Goal: Information Seeking & Learning: Learn about a topic

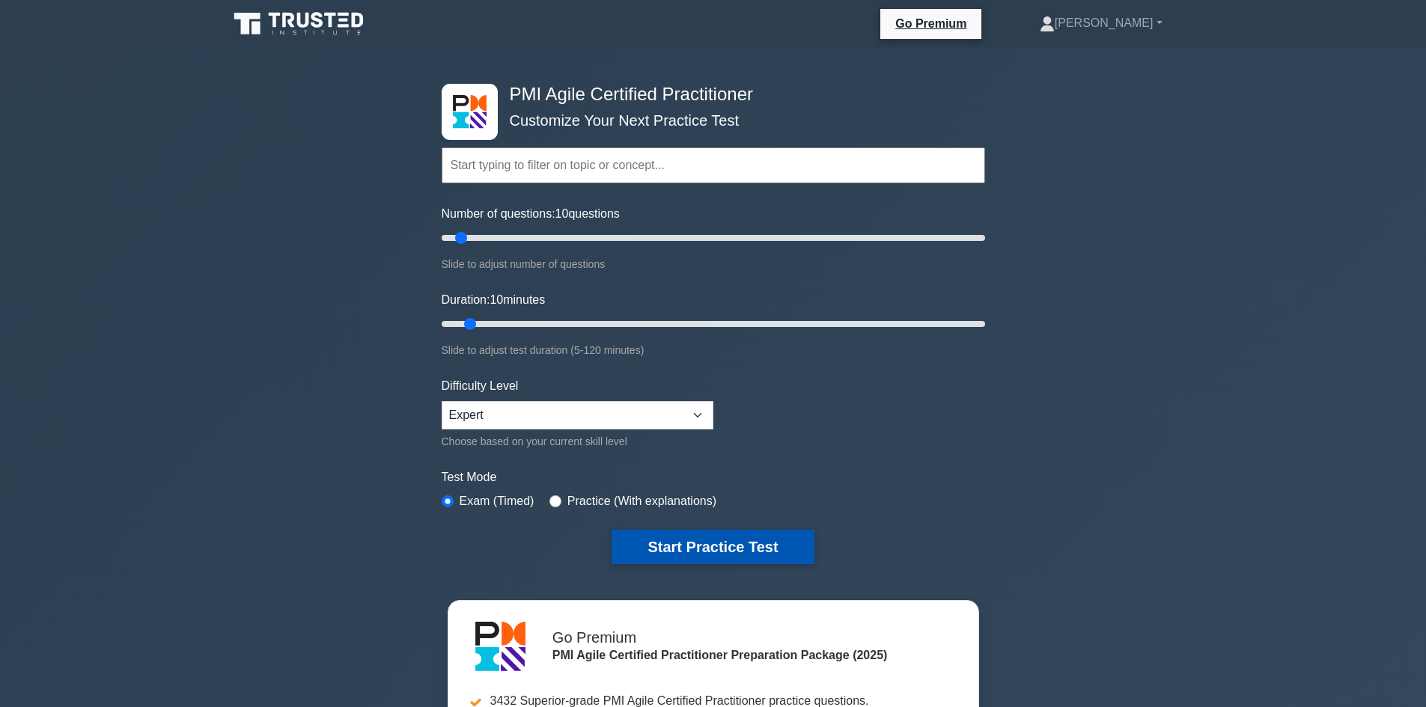
click at [701, 549] on button "Start Practice Test" at bounding box center [712, 547] width 202 height 34
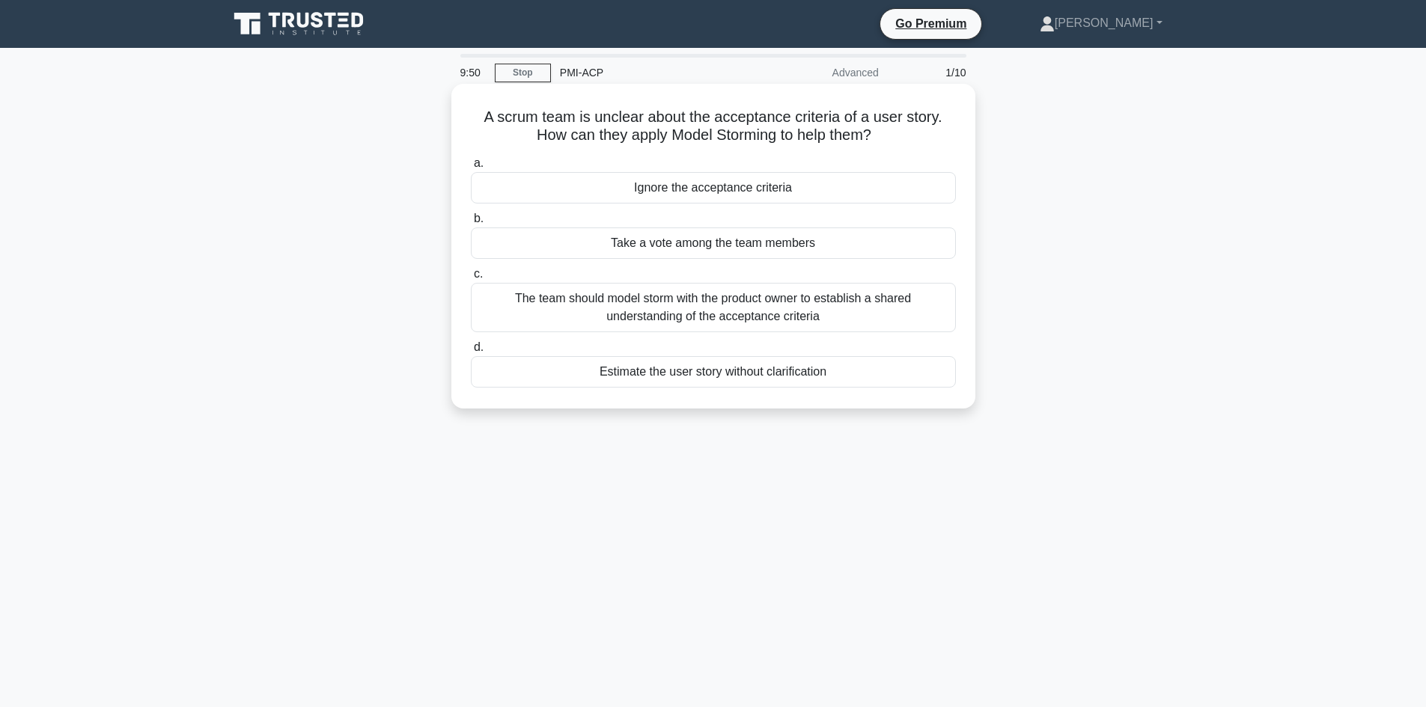
click at [608, 321] on div "The team should model storm with the product owner to establish a shared unders…" at bounding box center [713, 307] width 485 height 49
click at [471, 279] on input "c. The team should model storm with the product owner to establish a shared und…" at bounding box center [471, 274] width 0 height 10
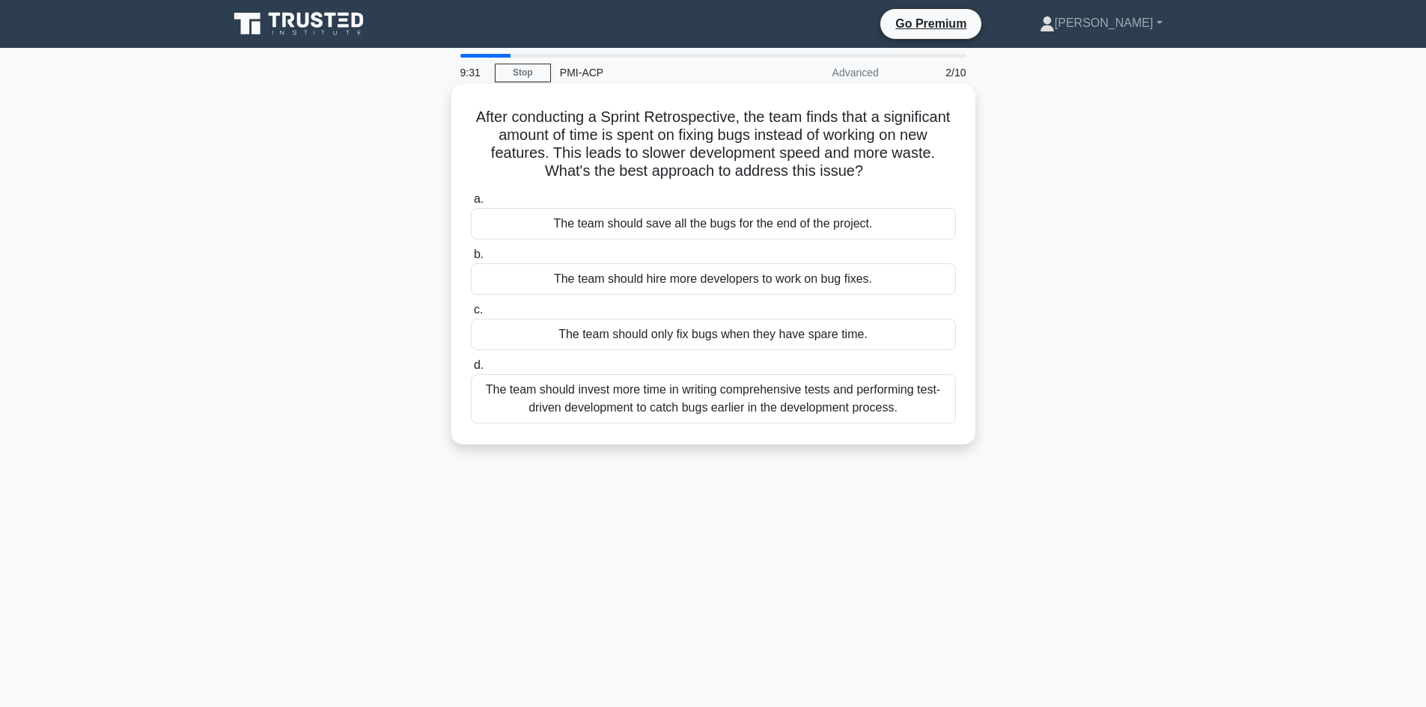
click at [590, 411] on div "The team should invest more time in writing comprehensive tests and performing …" at bounding box center [713, 398] width 485 height 49
click at [471, 370] on input "d. The team should invest more time in writing comprehensive tests and performi…" at bounding box center [471, 366] width 0 height 10
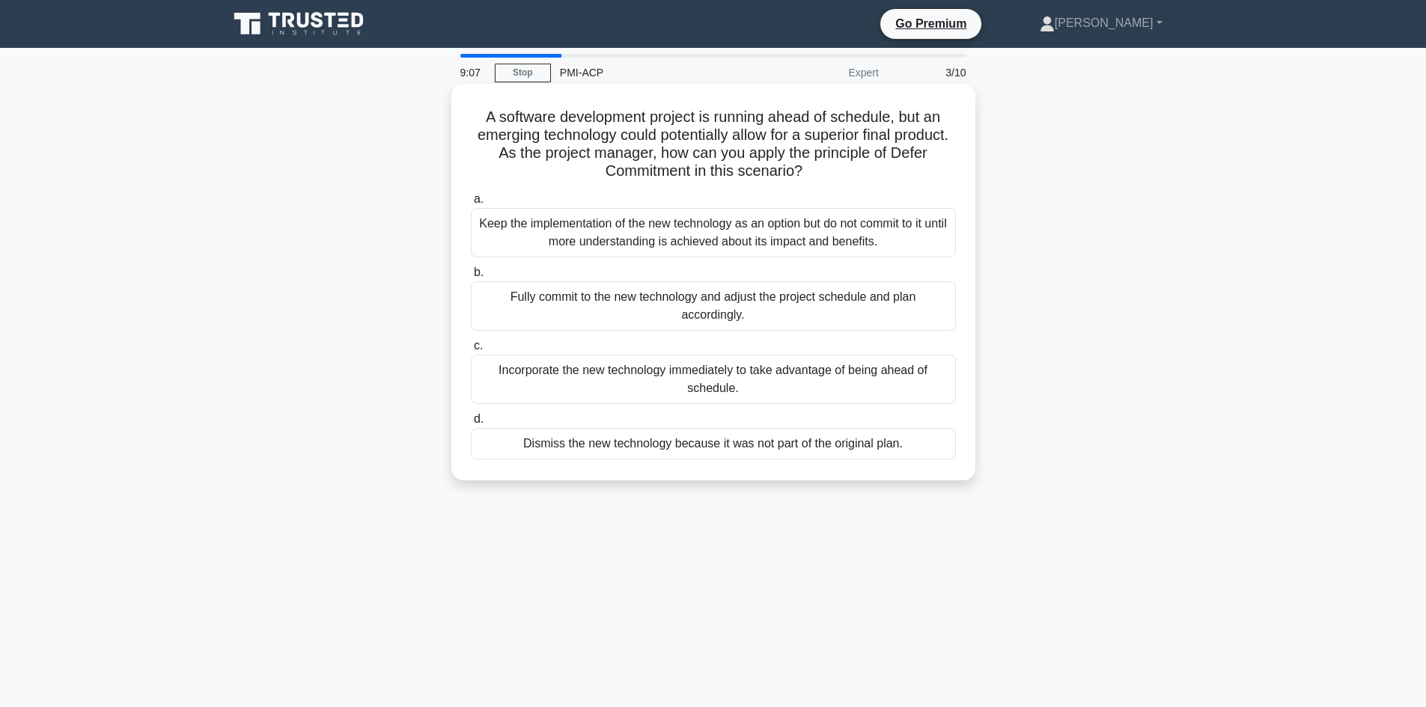
click at [566, 230] on div "Keep the implementation of the new technology as an option but do not commit to…" at bounding box center [713, 232] width 485 height 49
click at [471, 204] on input "a. Keep the implementation of the new technology as an option but do not commit…" at bounding box center [471, 200] width 0 height 10
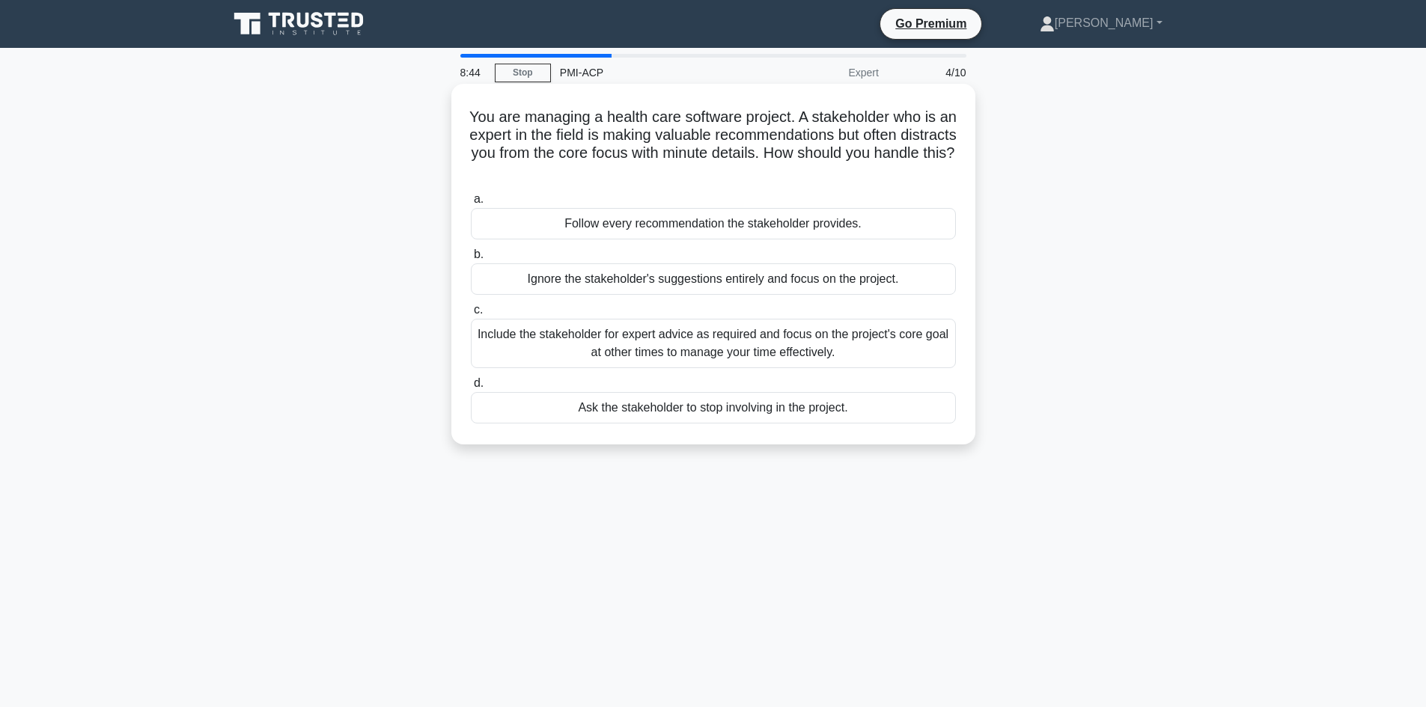
click at [627, 348] on div "Include the stakeholder for expert advice as required and focus on the project'…" at bounding box center [713, 343] width 485 height 49
click at [471, 315] on input "c. Include the stakeholder for expert advice as required and focus on the proje…" at bounding box center [471, 310] width 0 height 10
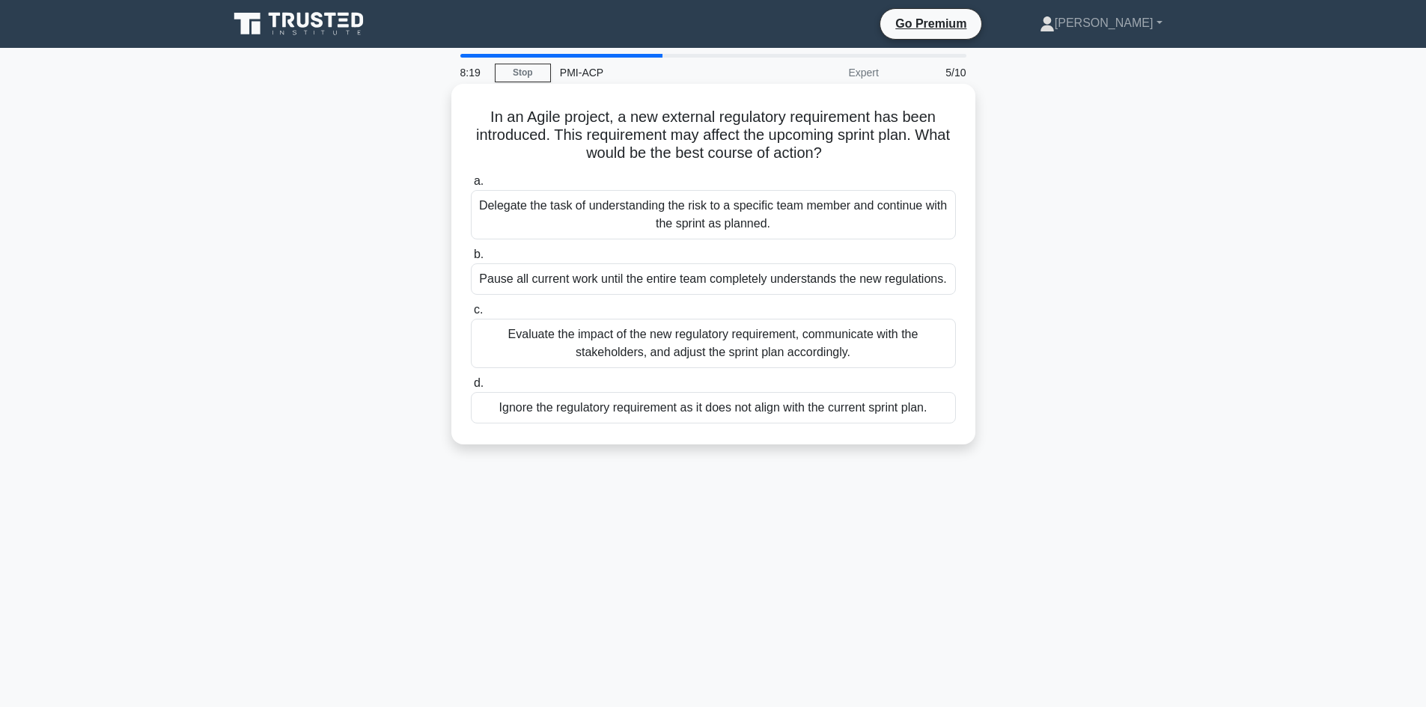
click at [596, 346] on div "Evaluate the impact of the new regulatory requirement, communicate with the sta…" at bounding box center [713, 343] width 485 height 49
click at [471, 315] on input "c. Evaluate the impact of the new regulatory requirement, communicate with the …" at bounding box center [471, 310] width 0 height 10
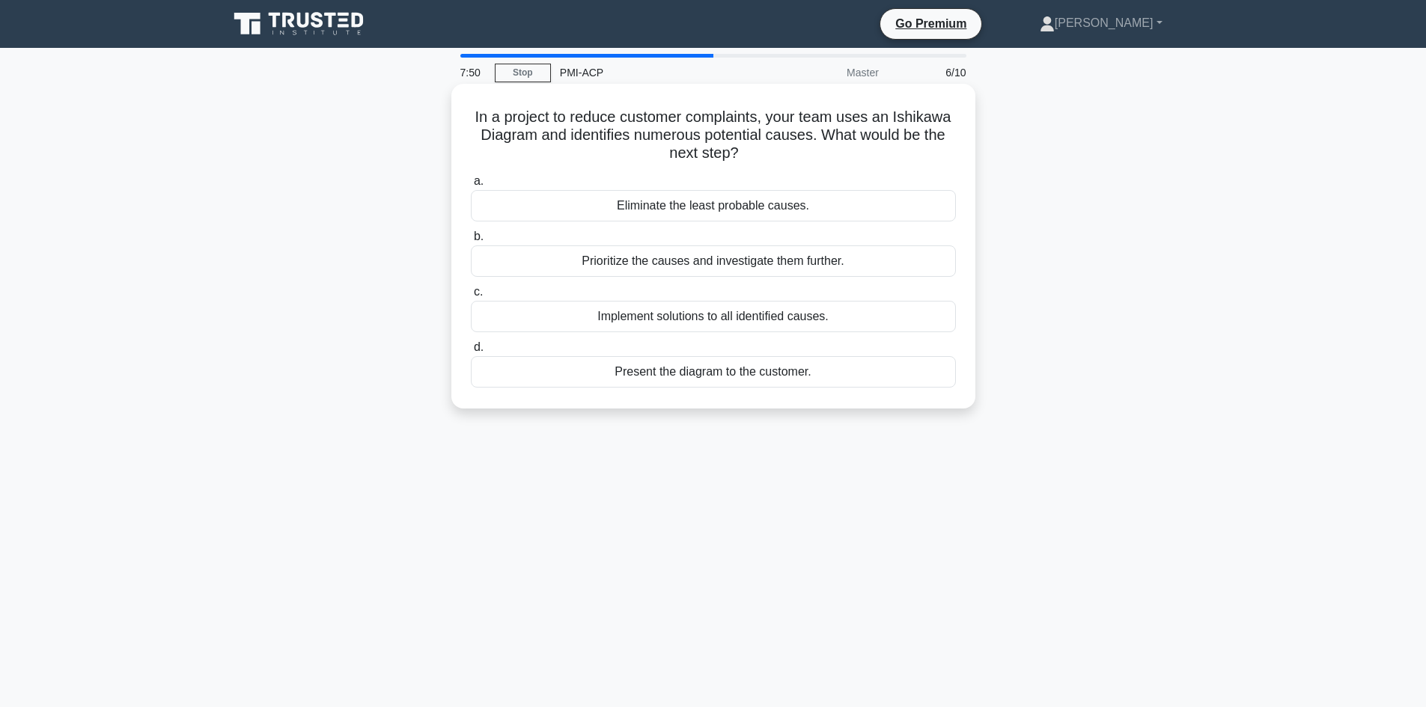
click at [656, 271] on div "Prioritize the causes and investigate them further." at bounding box center [713, 260] width 485 height 31
click at [471, 242] on input "b. Prioritize the causes and investigate them further." at bounding box center [471, 237] width 0 height 10
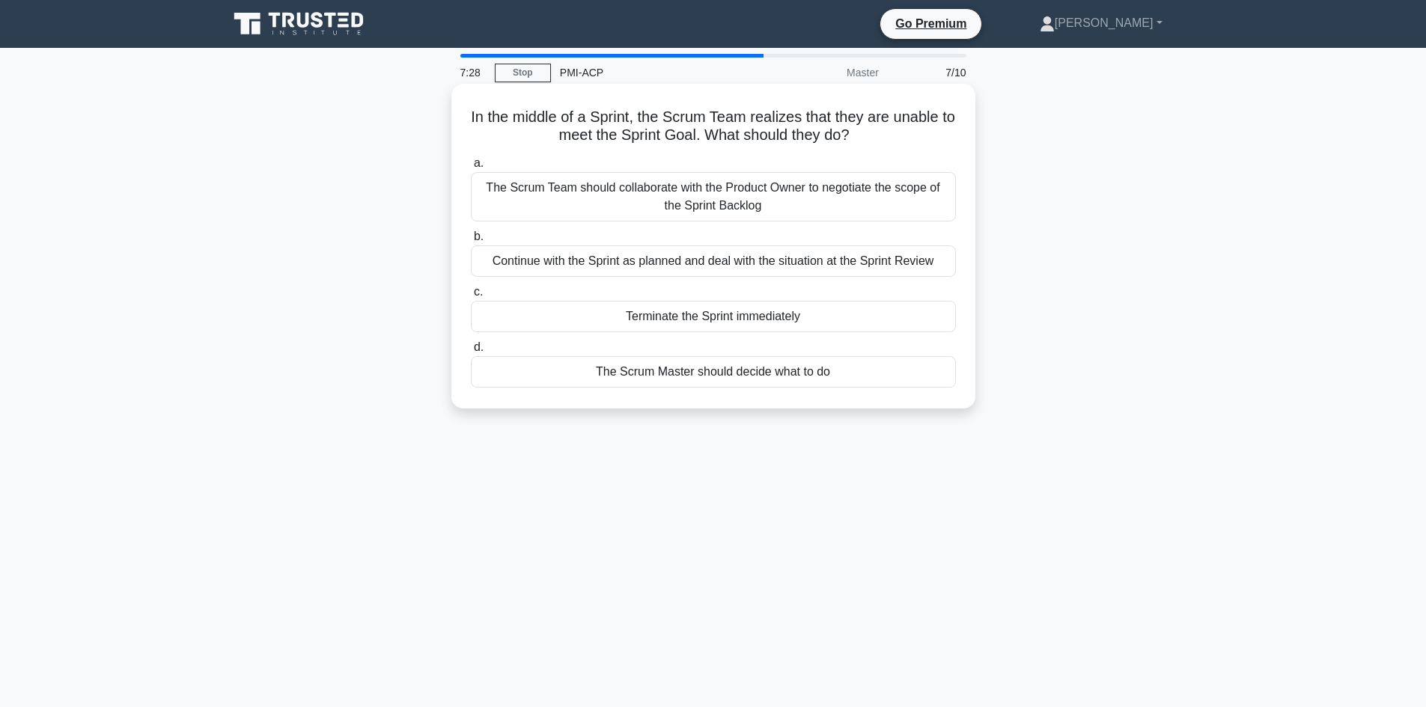
click at [644, 204] on div "The Scrum Team should collaborate with the Product Owner to negotiate the scope…" at bounding box center [713, 196] width 485 height 49
click at [471, 168] on input "a. The Scrum Team should collaborate with the Product Owner to negotiate the sc…" at bounding box center [471, 164] width 0 height 10
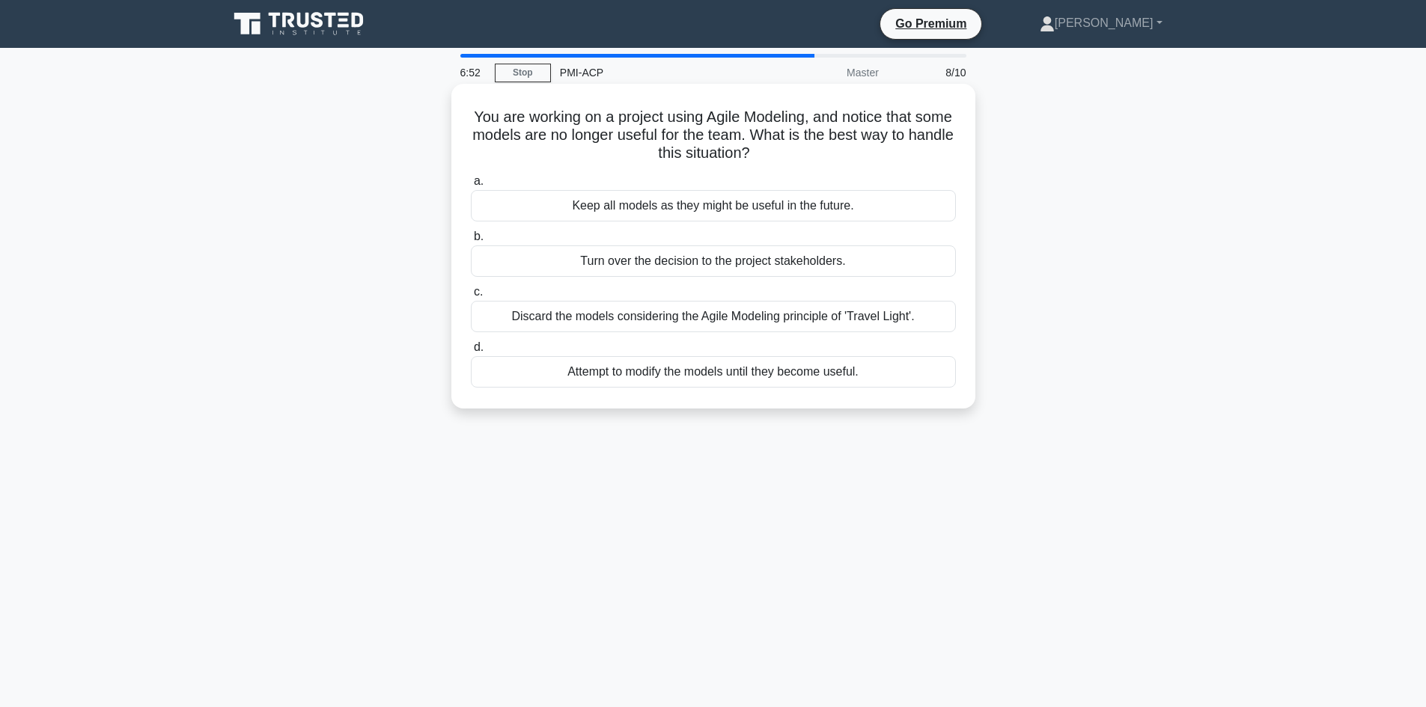
click at [660, 322] on div "Discard the models considering the Agile Modeling principle of 'Travel Light'." at bounding box center [713, 316] width 485 height 31
click at [471, 297] on input "c. Discard the models considering the Agile Modeling principle of 'Travel Light…" at bounding box center [471, 292] width 0 height 10
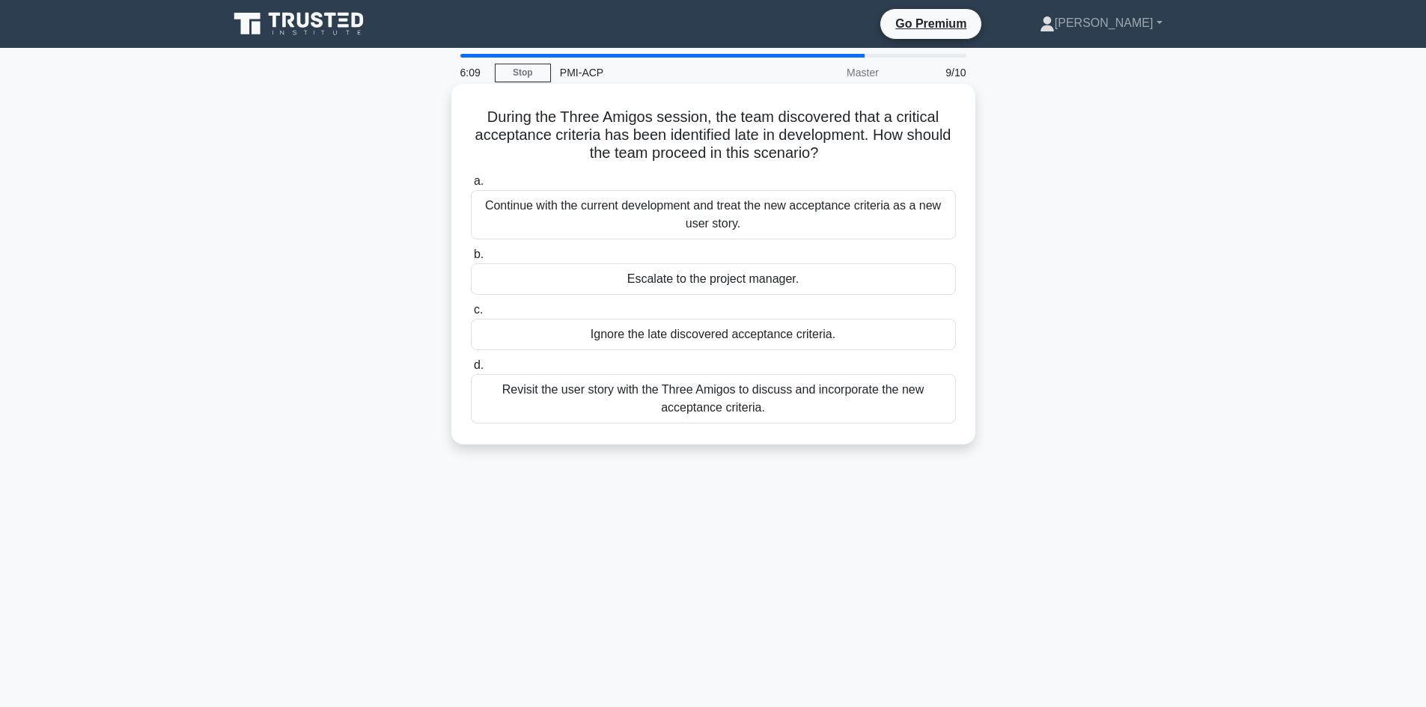
click at [721, 413] on div "Revisit the user story with the Three Amigos to discuss and incorporate the new…" at bounding box center [713, 398] width 485 height 49
click at [471, 370] on input "d. Revisit the user story with the Three Amigos to discuss and incorporate the …" at bounding box center [471, 366] width 0 height 10
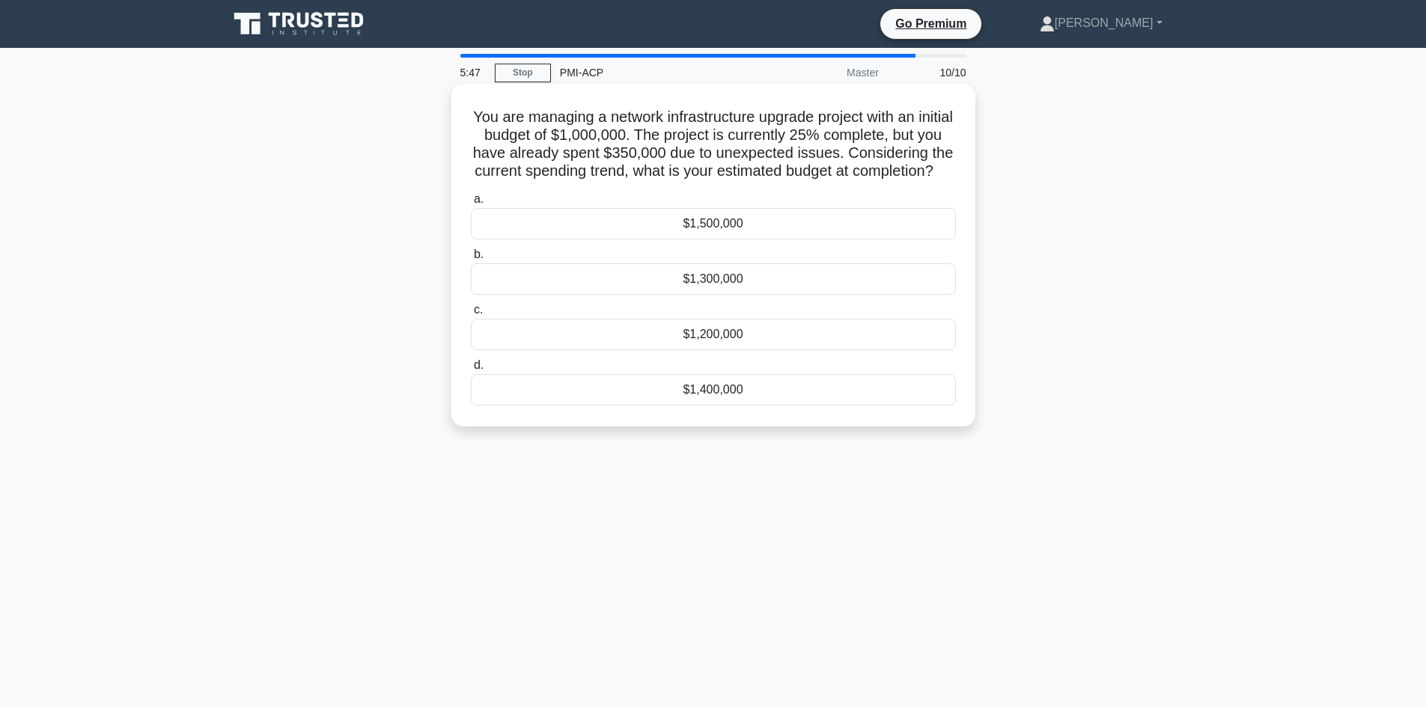
click at [721, 406] on div "$1,400,000" at bounding box center [713, 389] width 485 height 31
click at [471, 370] on input "d. $1,400,000" at bounding box center [471, 366] width 0 height 10
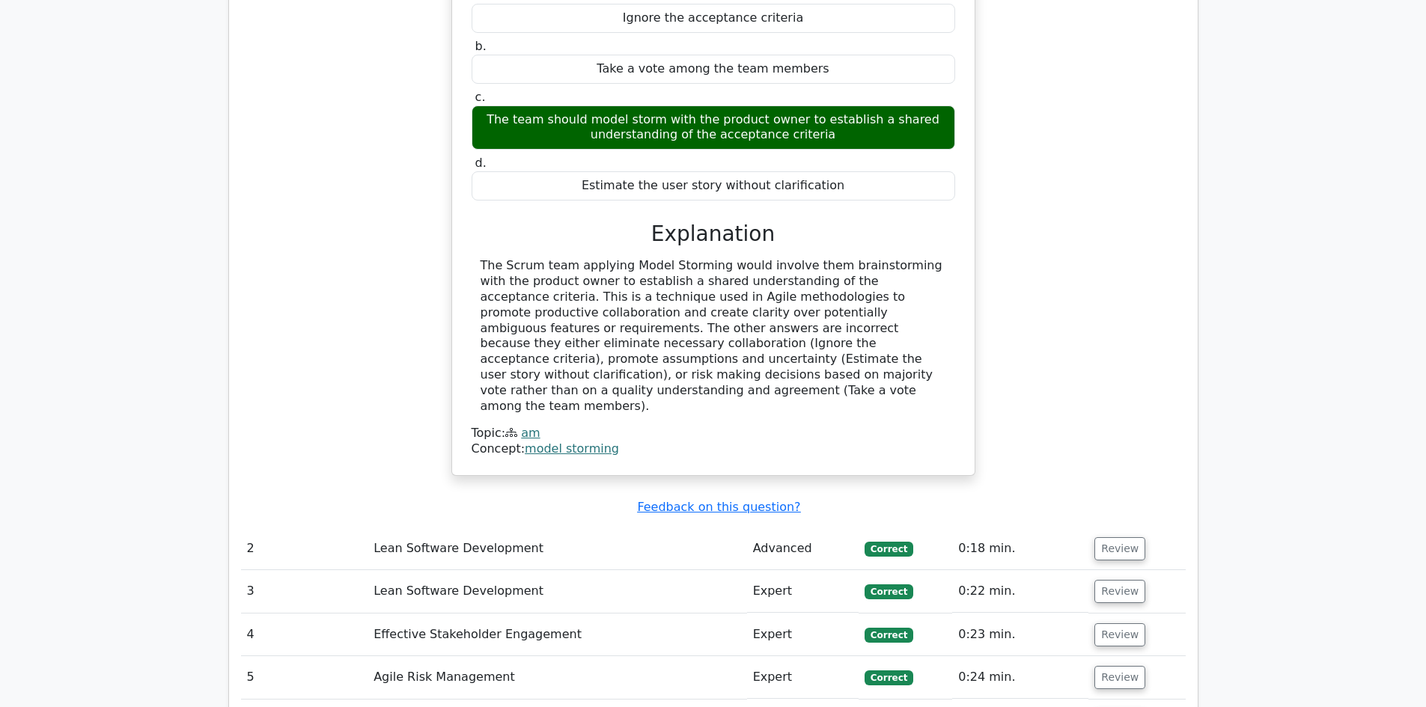
scroll to position [1571, 0]
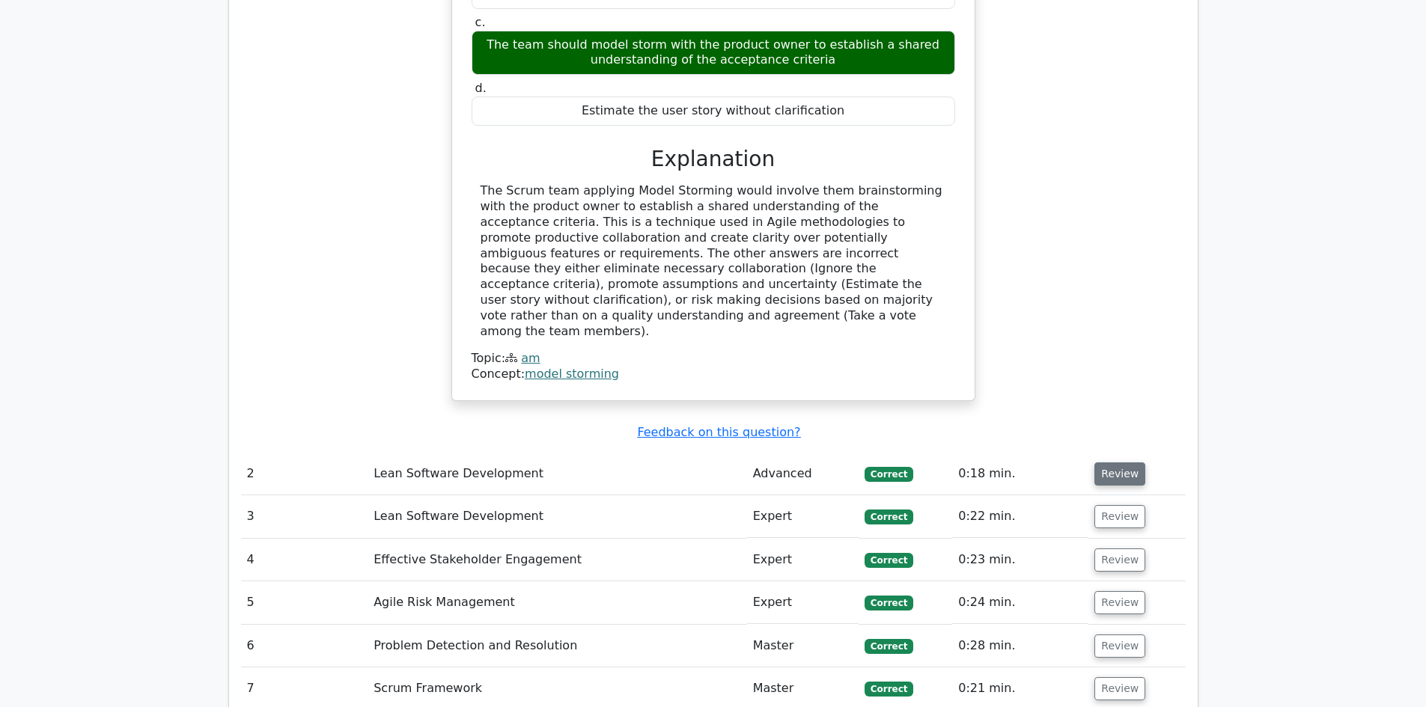
click at [1112, 462] on button "Review" at bounding box center [1119, 473] width 51 height 23
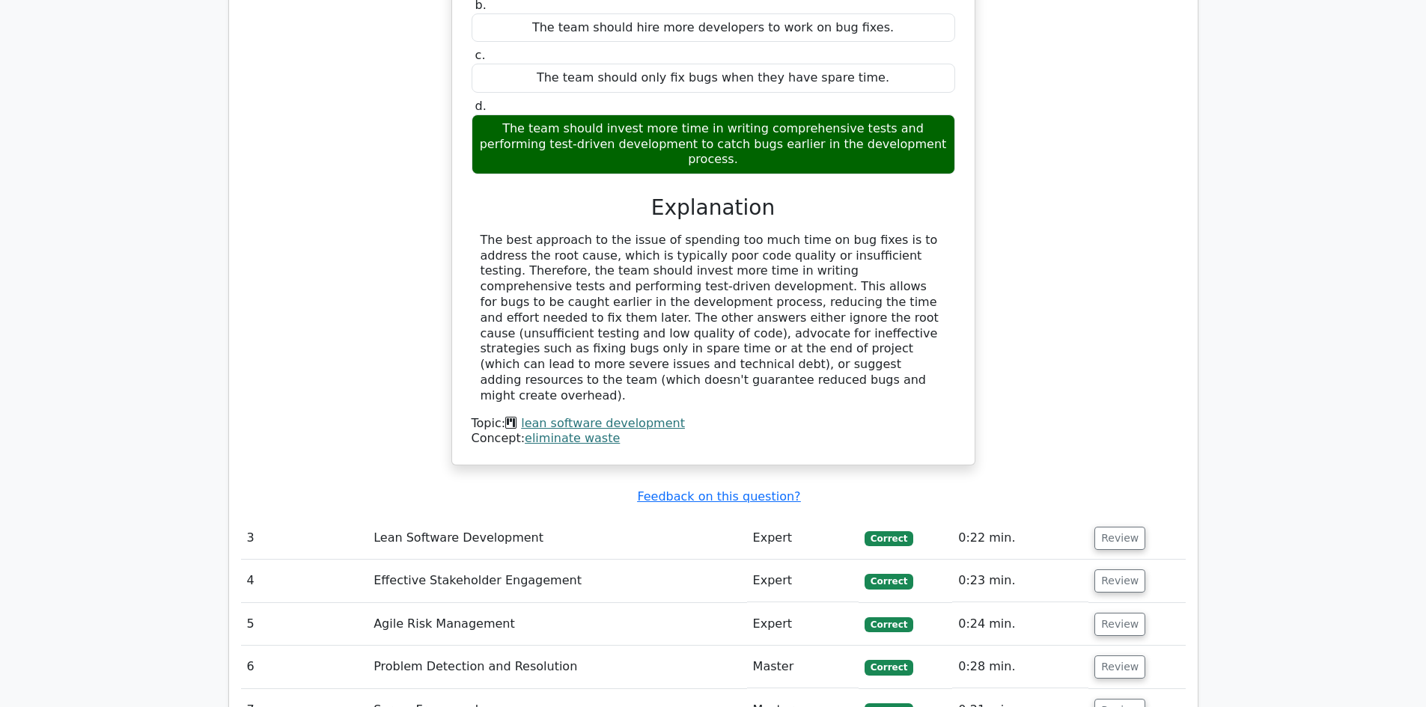
scroll to position [2245, 0]
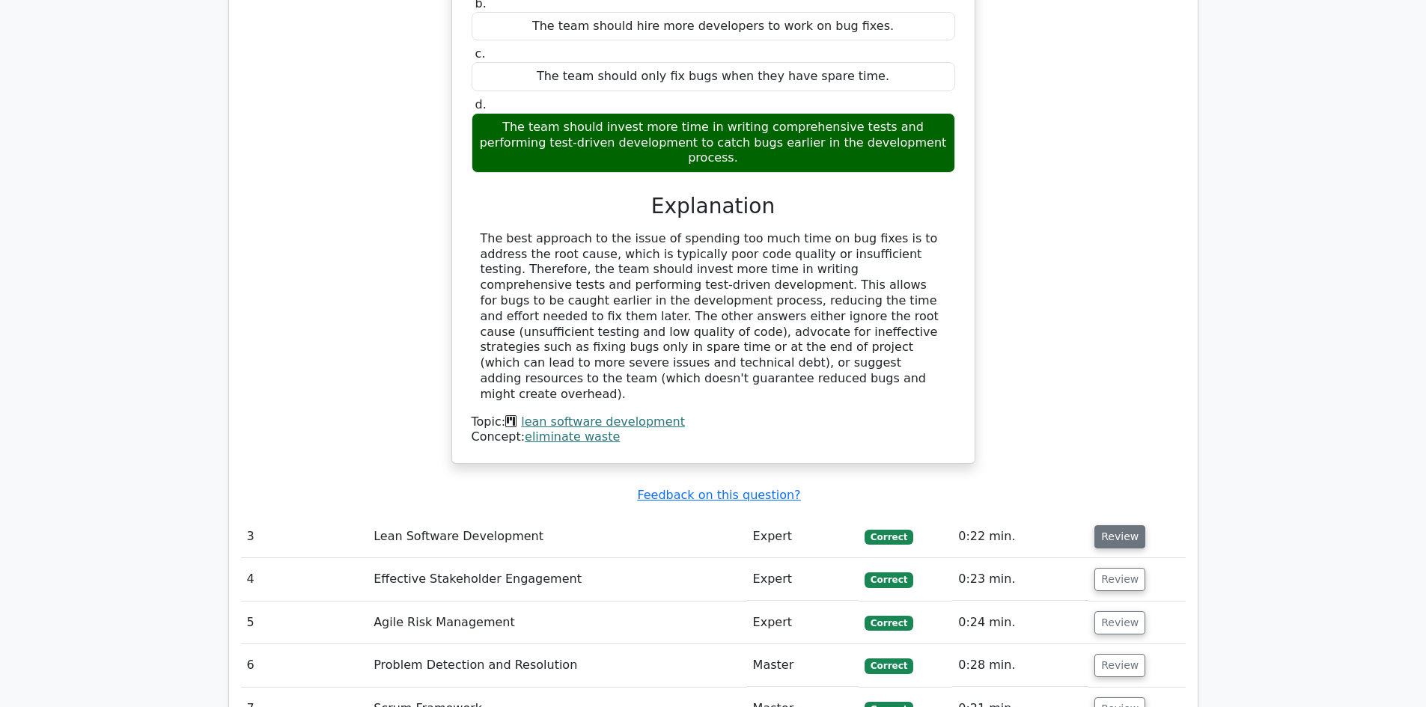
click at [1125, 525] on button "Review" at bounding box center [1119, 536] width 51 height 23
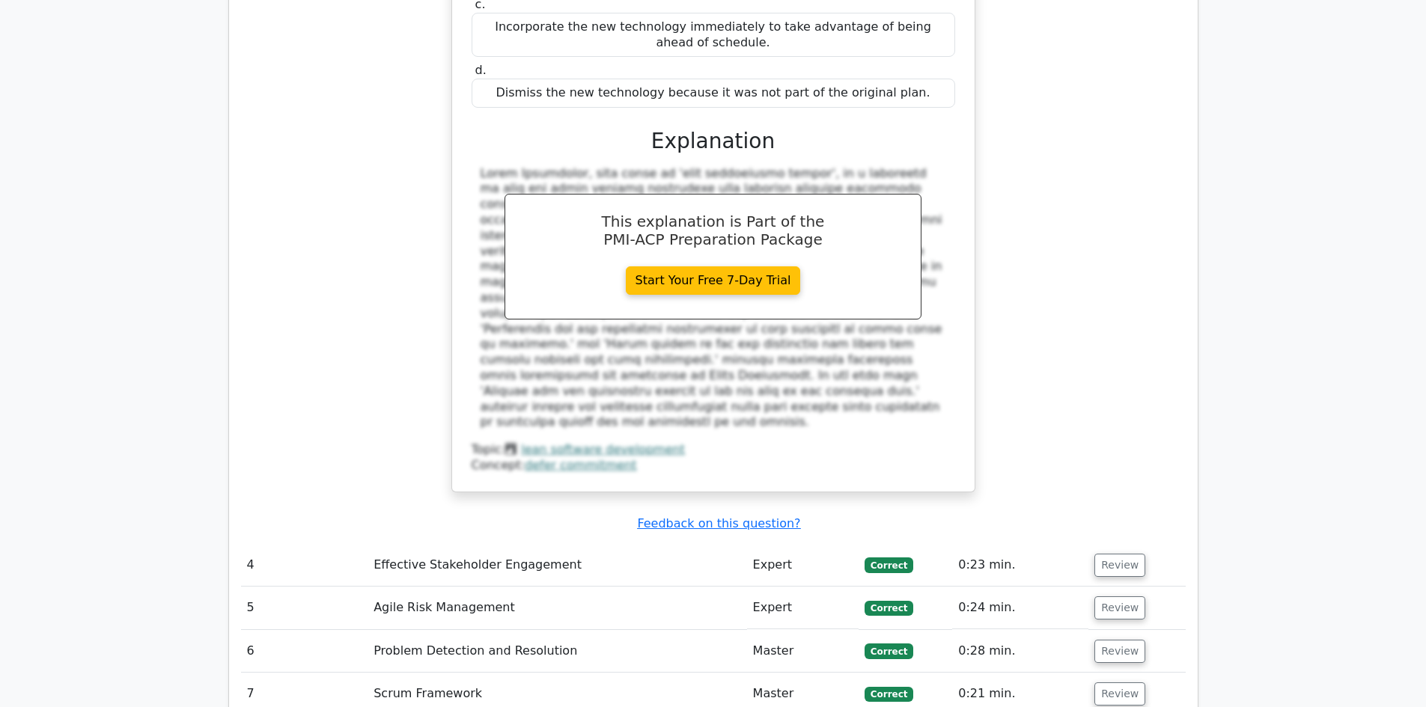
scroll to position [3068, 0]
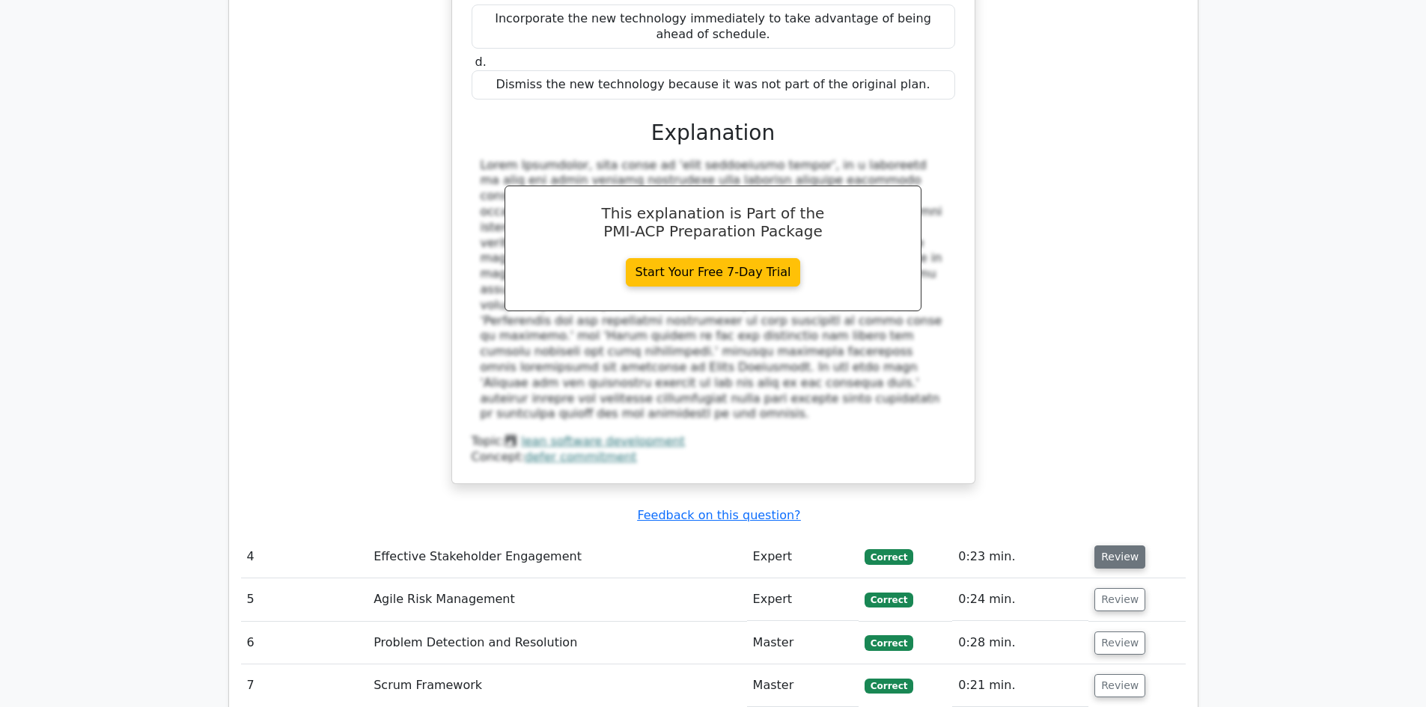
click at [1115, 546] on button "Review" at bounding box center [1119, 557] width 51 height 23
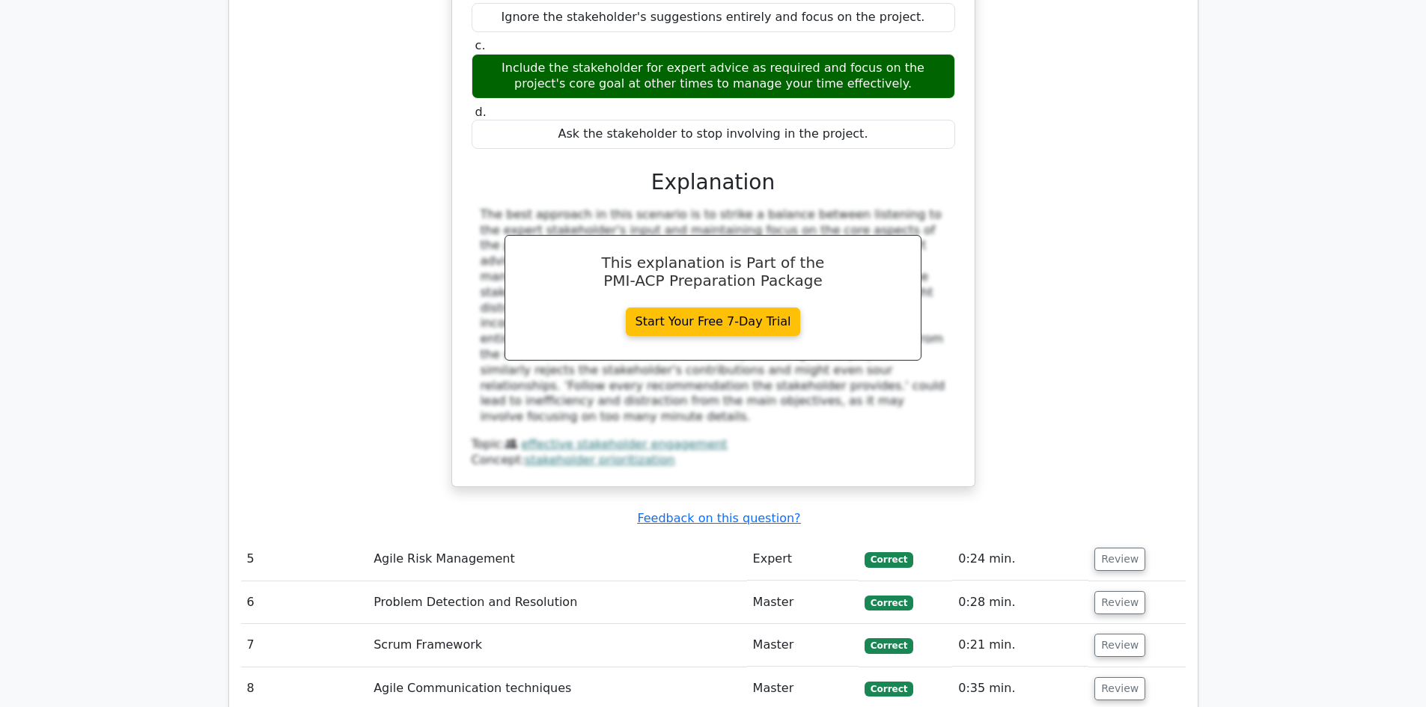
scroll to position [3816, 0]
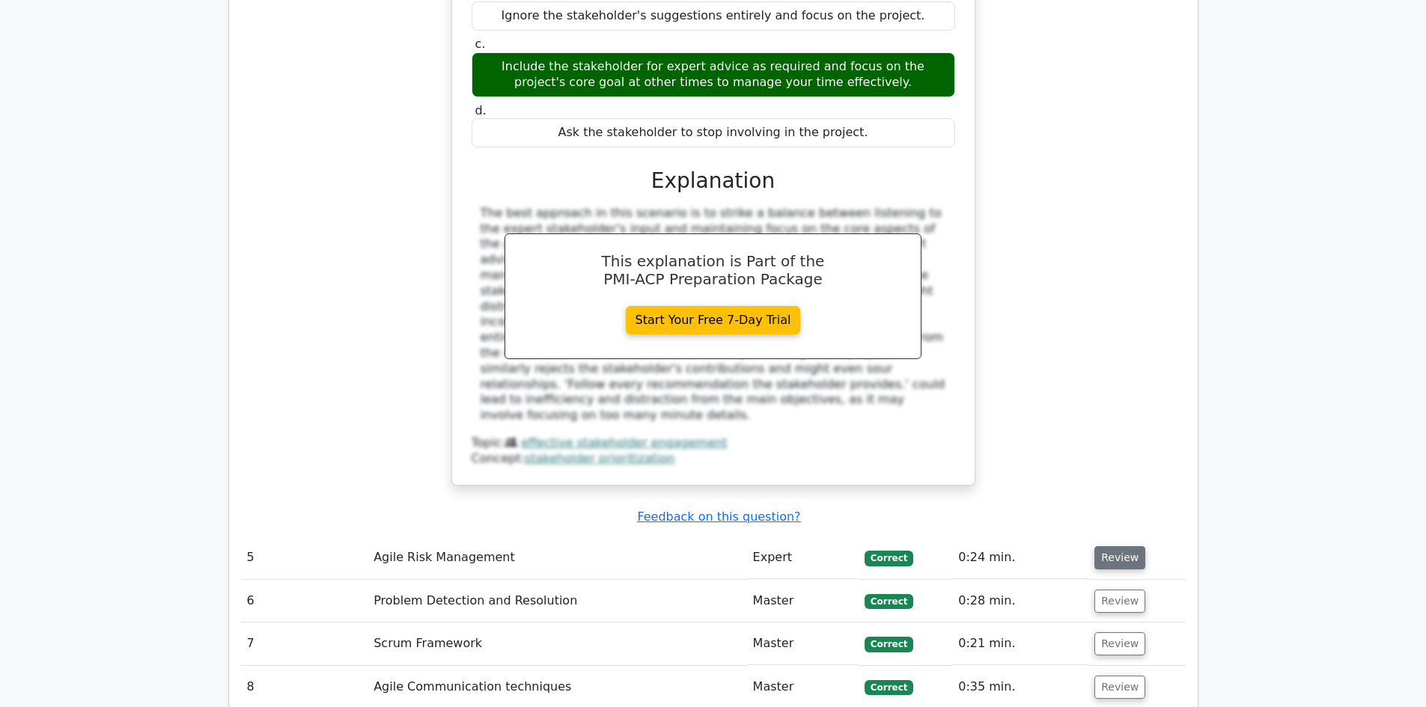
click at [1131, 546] on button "Review" at bounding box center [1119, 557] width 51 height 23
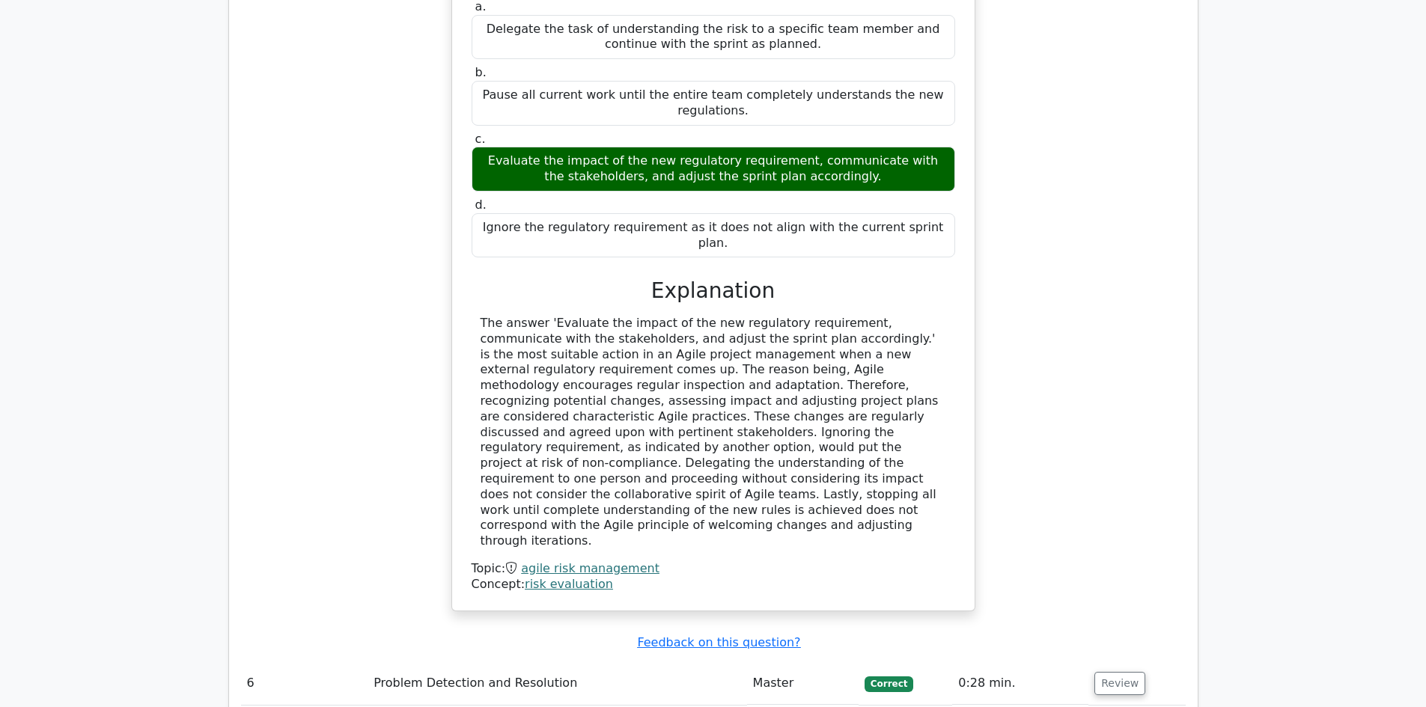
scroll to position [4639, 0]
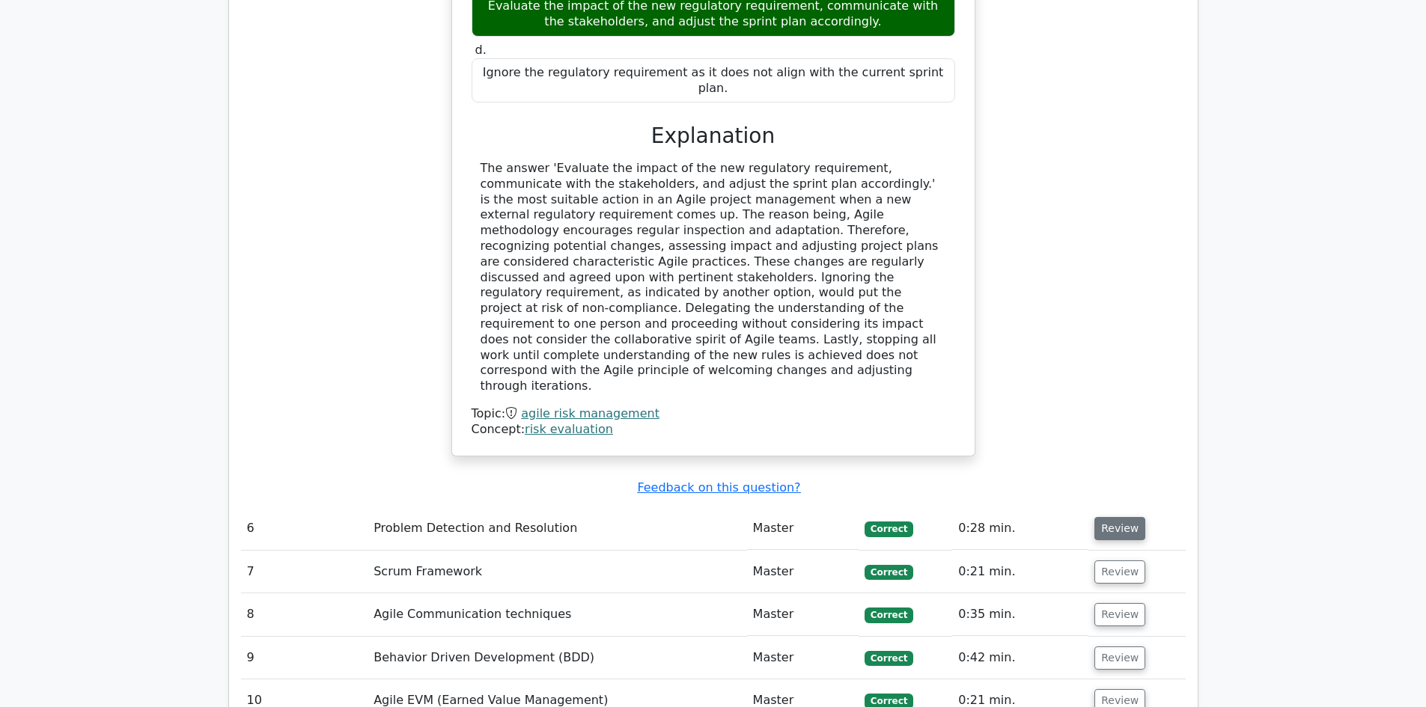
click at [1109, 517] on button "Review" at bounding box center [1119, 528] width 51 height 23
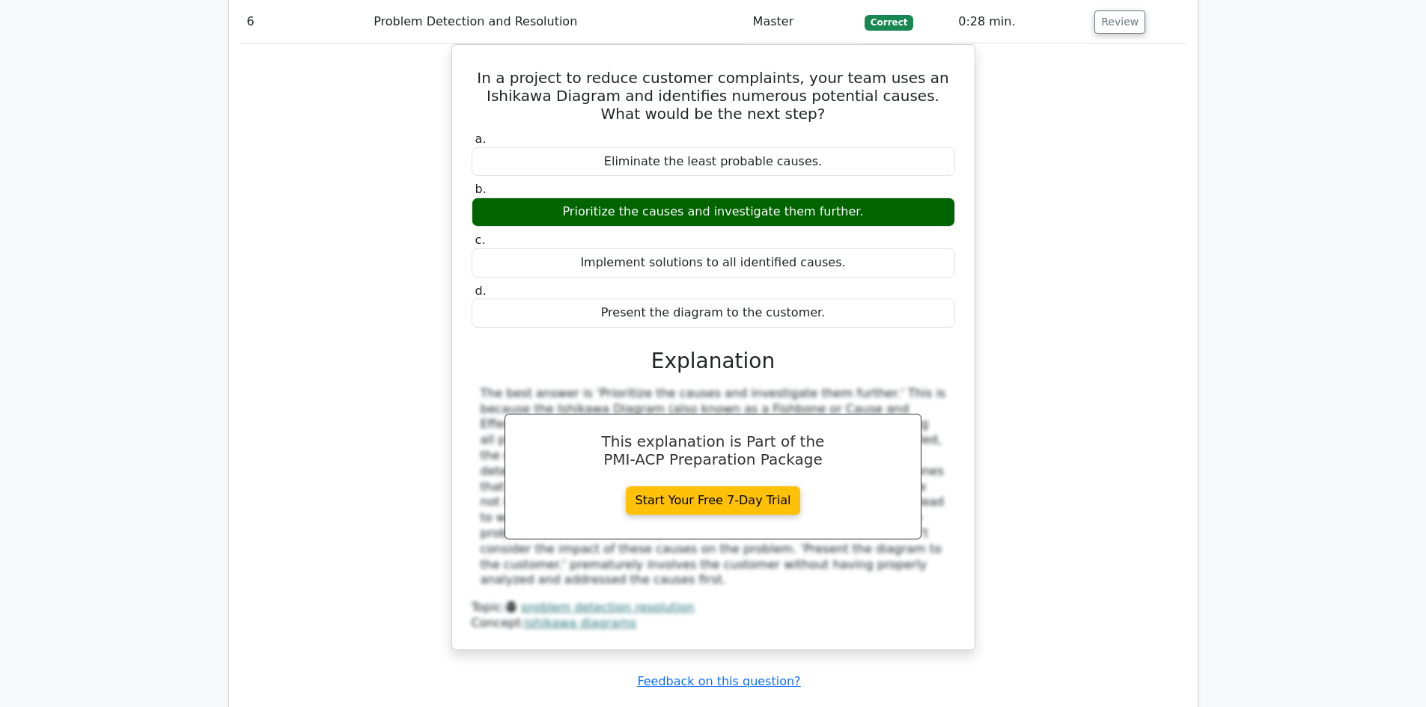
scroll to position [5163, 0]
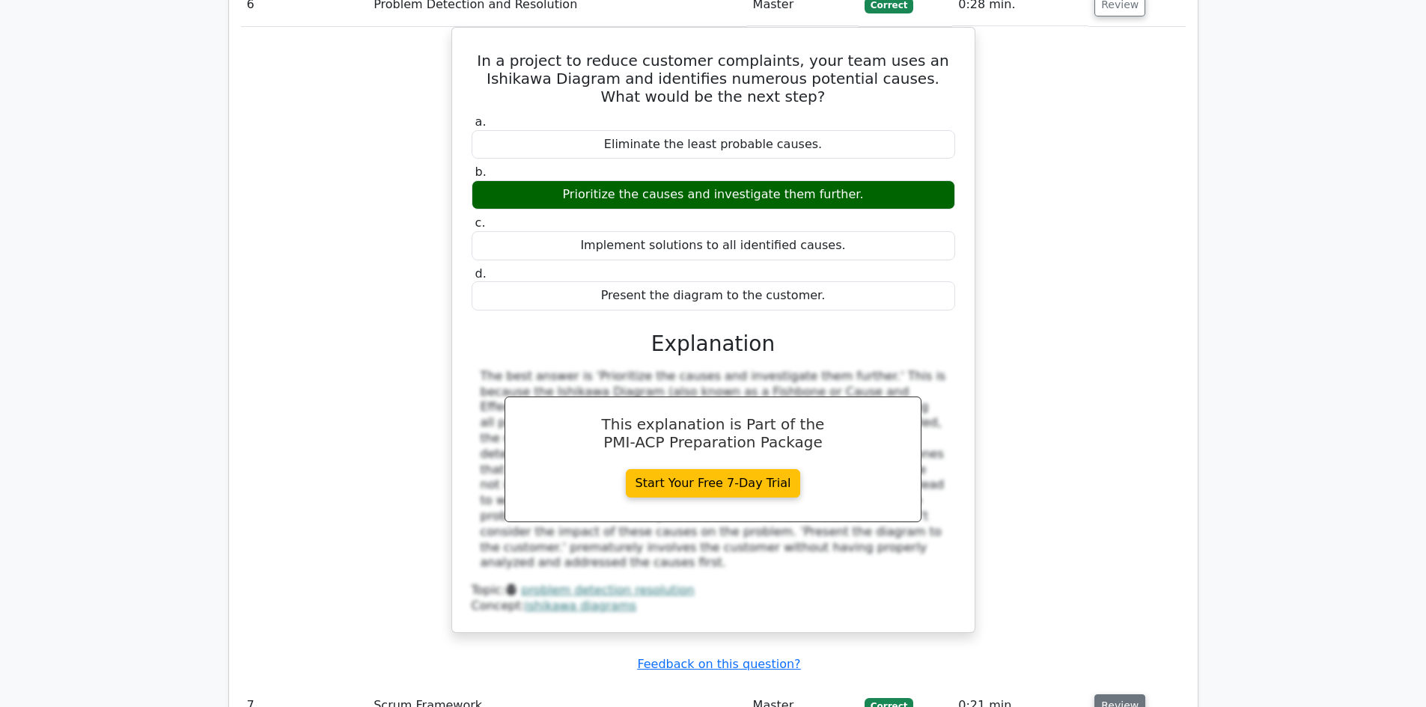
click at [1118, 694] on button "Review" at bounding box center [1119, 705] width 51 height 23
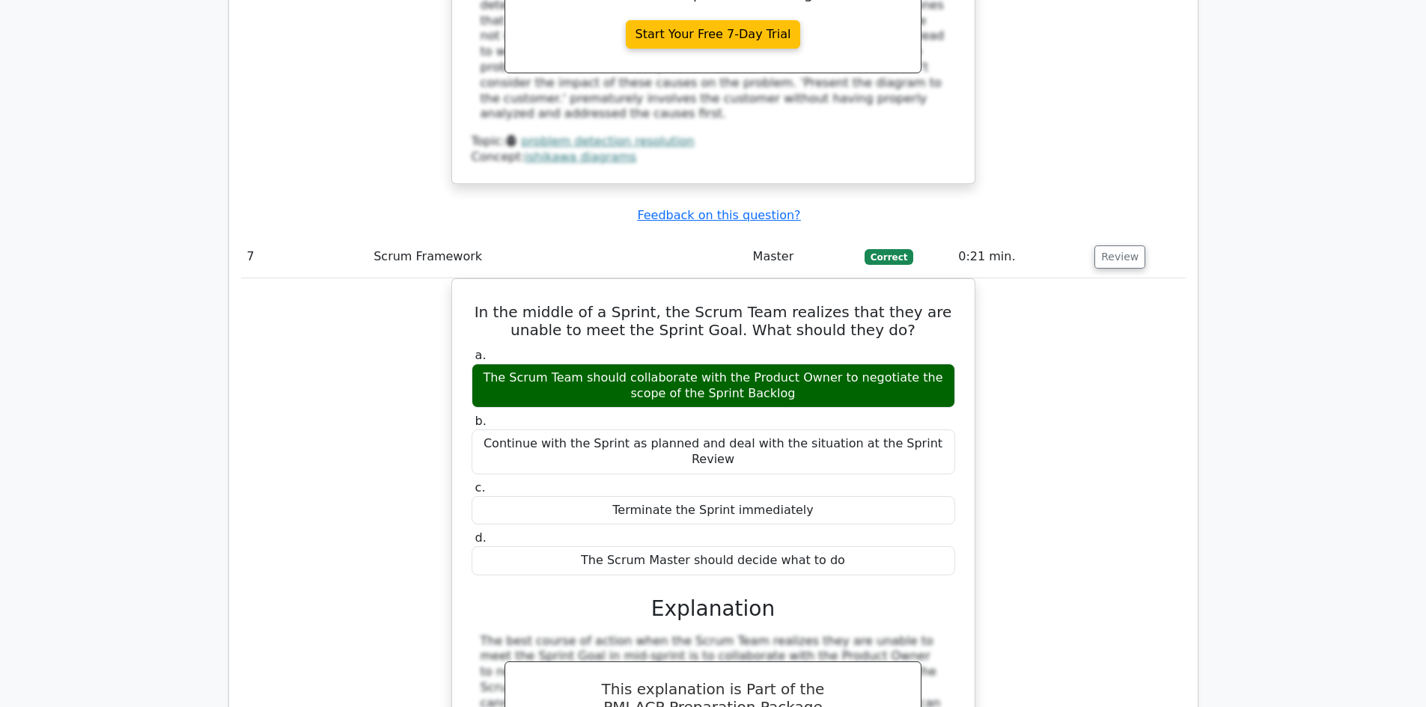
scroll to position [5986, 0]
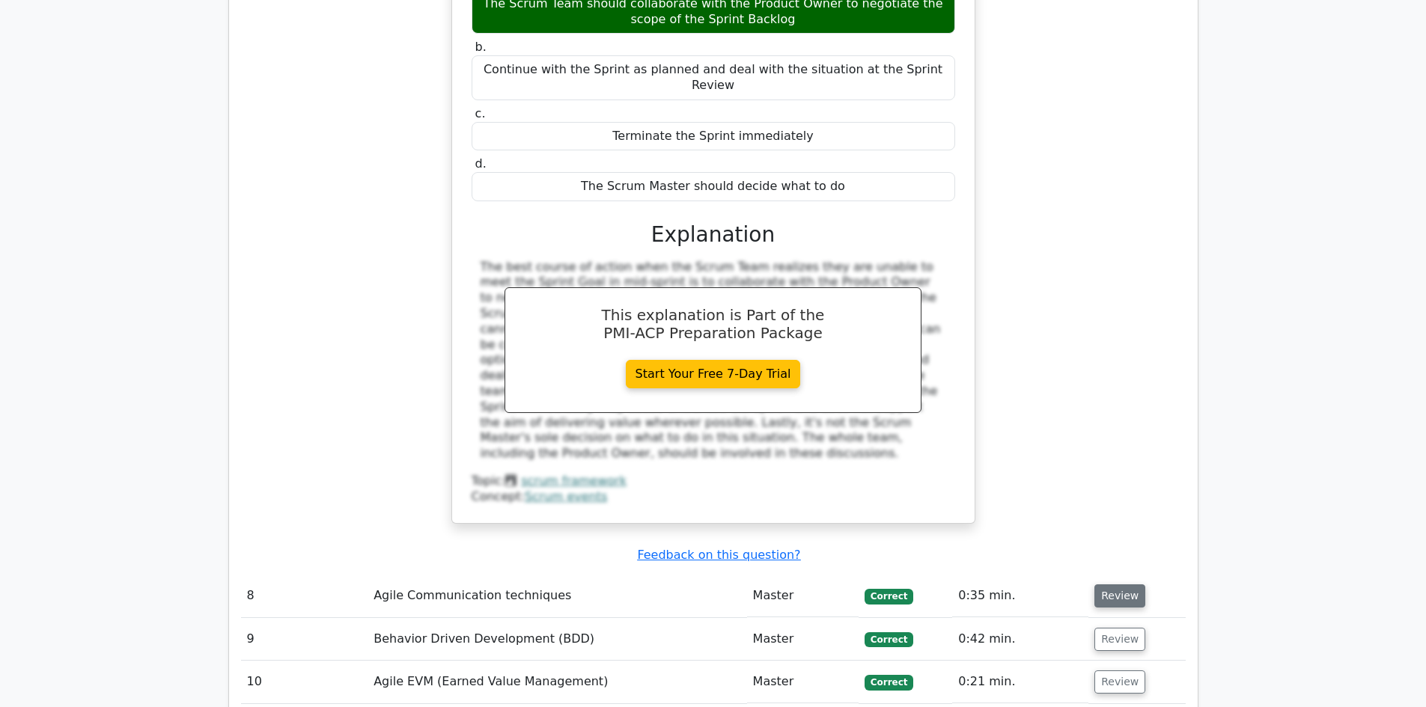
click at [1120, 584] on button "Review" at bounding box center [1119, 595] width 51 height 23
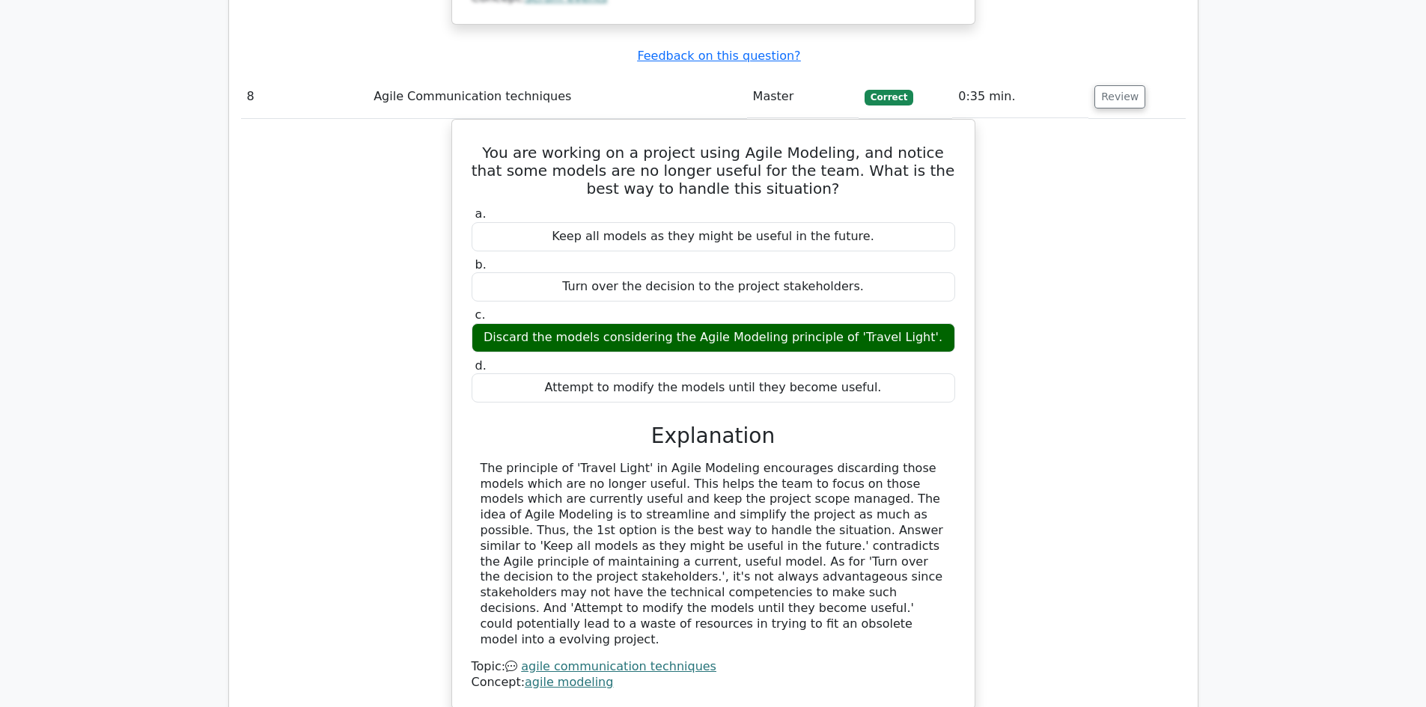
scroll to position [6510, 0]
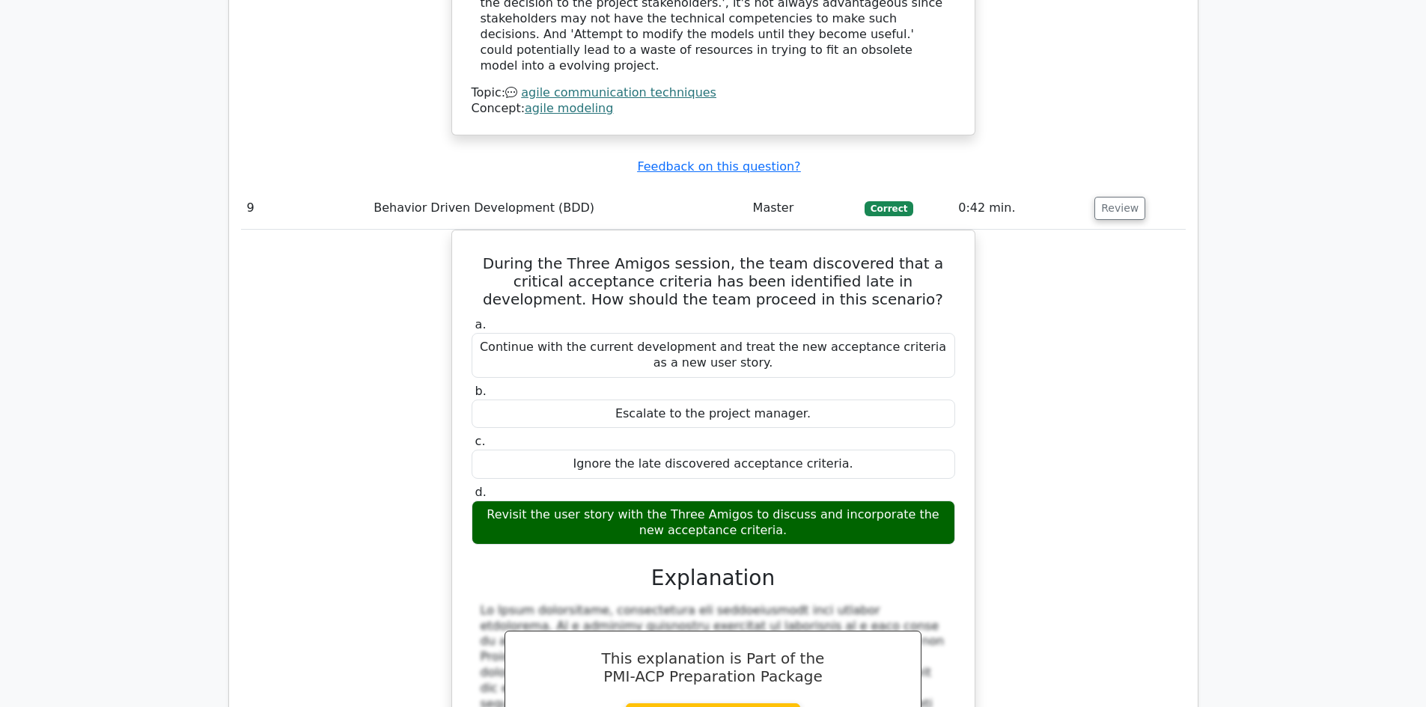
scroll to position [7184, 0]
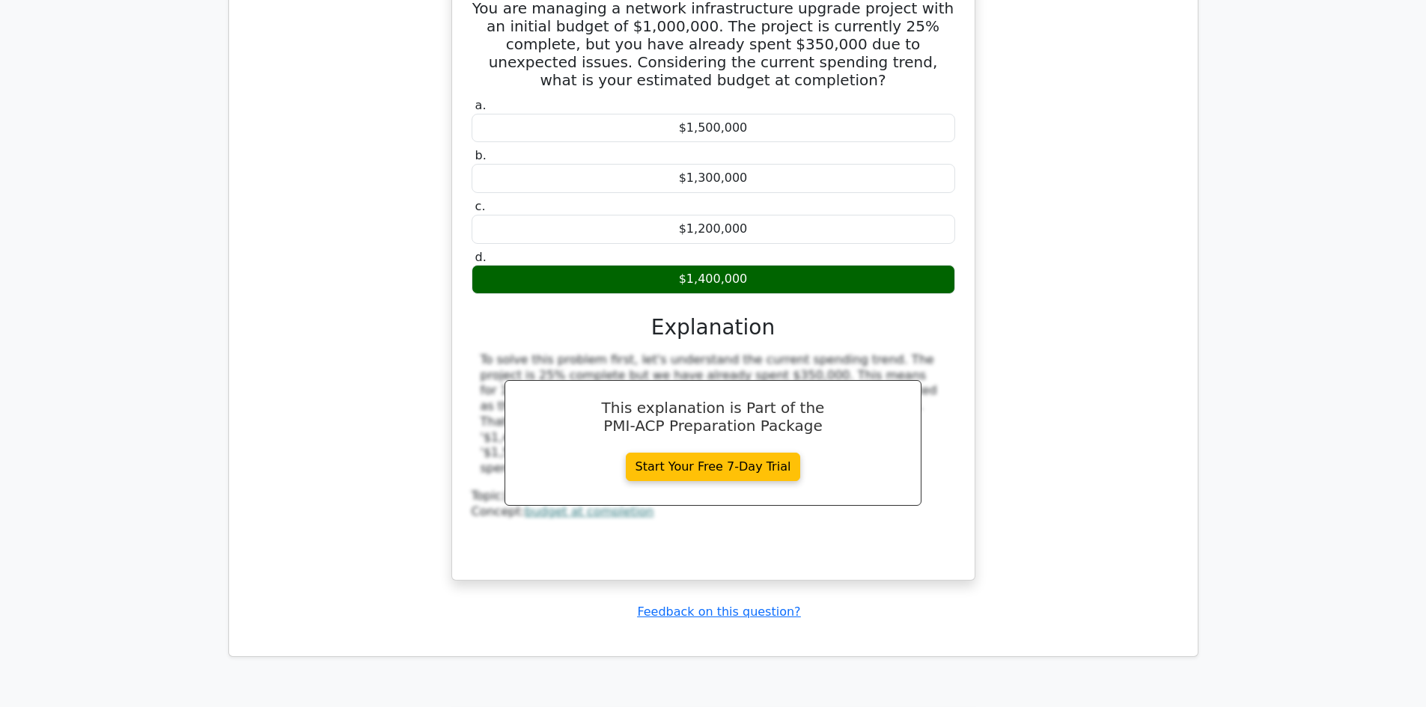
scroll to position [8317, 0]
